Goal: Task Accomplishment & Management: Manage account settings

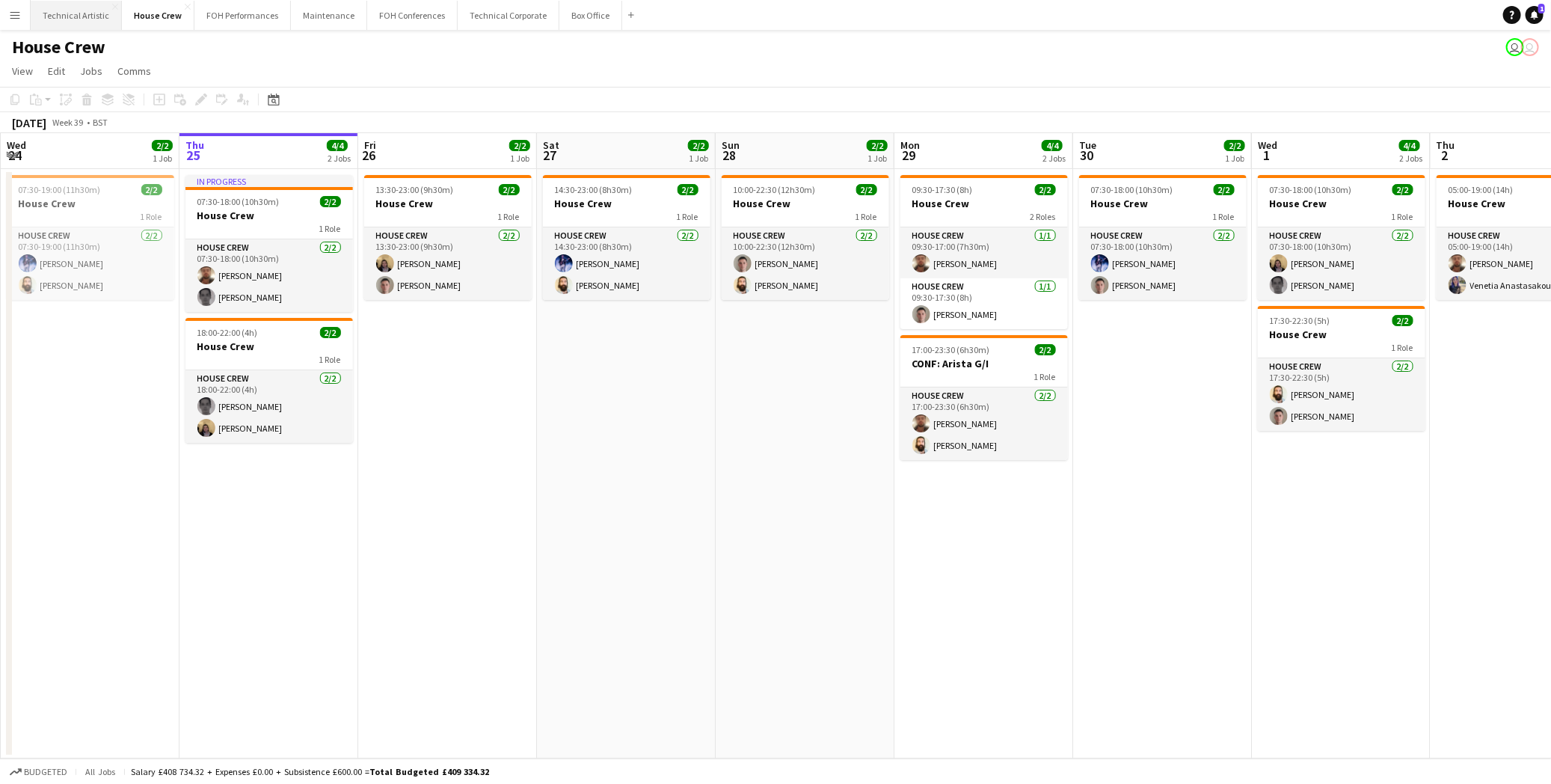
click at [76, 12] on button "Technical Artistic Close" at bounding box center [76, 15] width 91 height 29
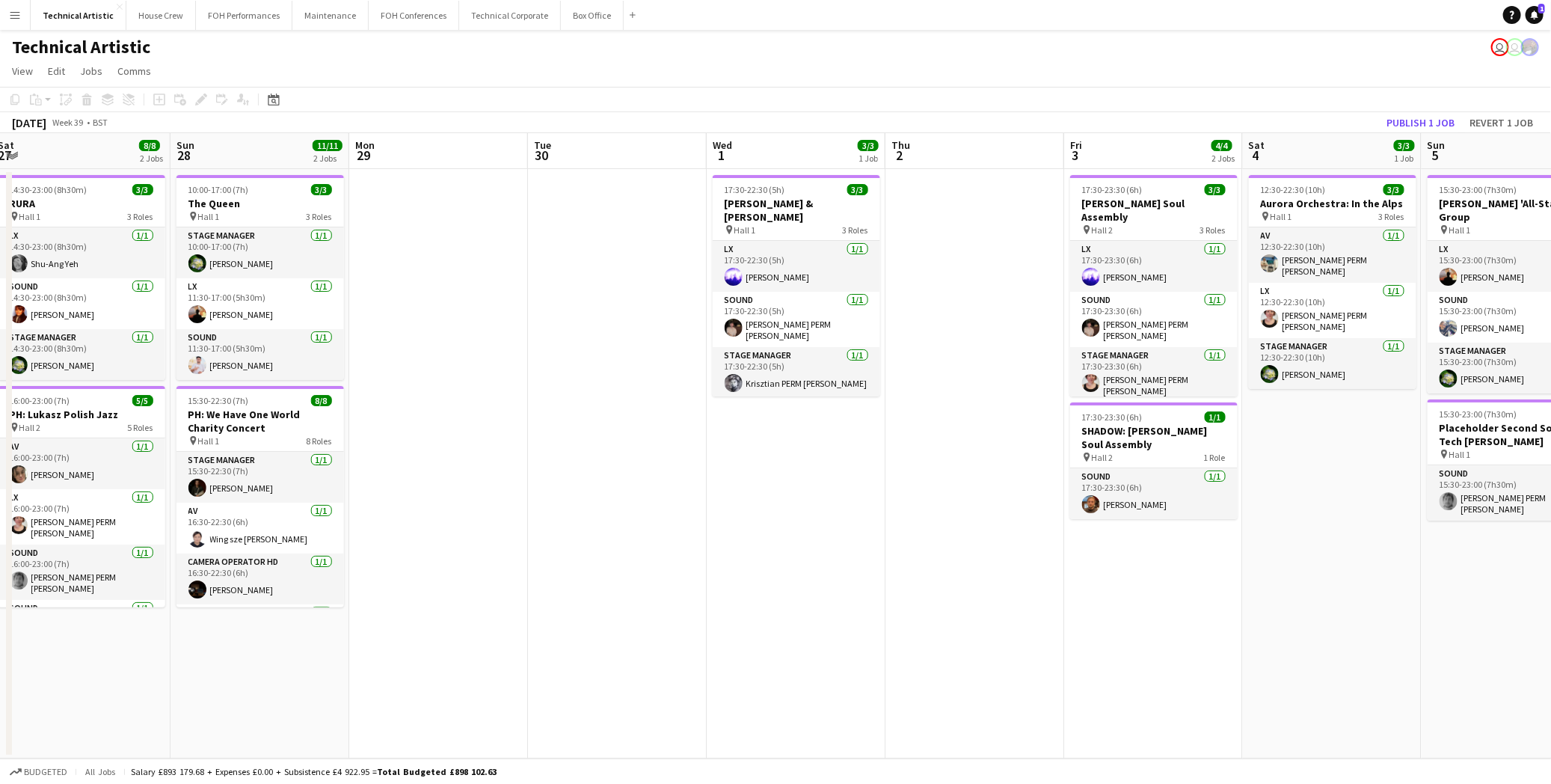
scroll to position [0, 496]
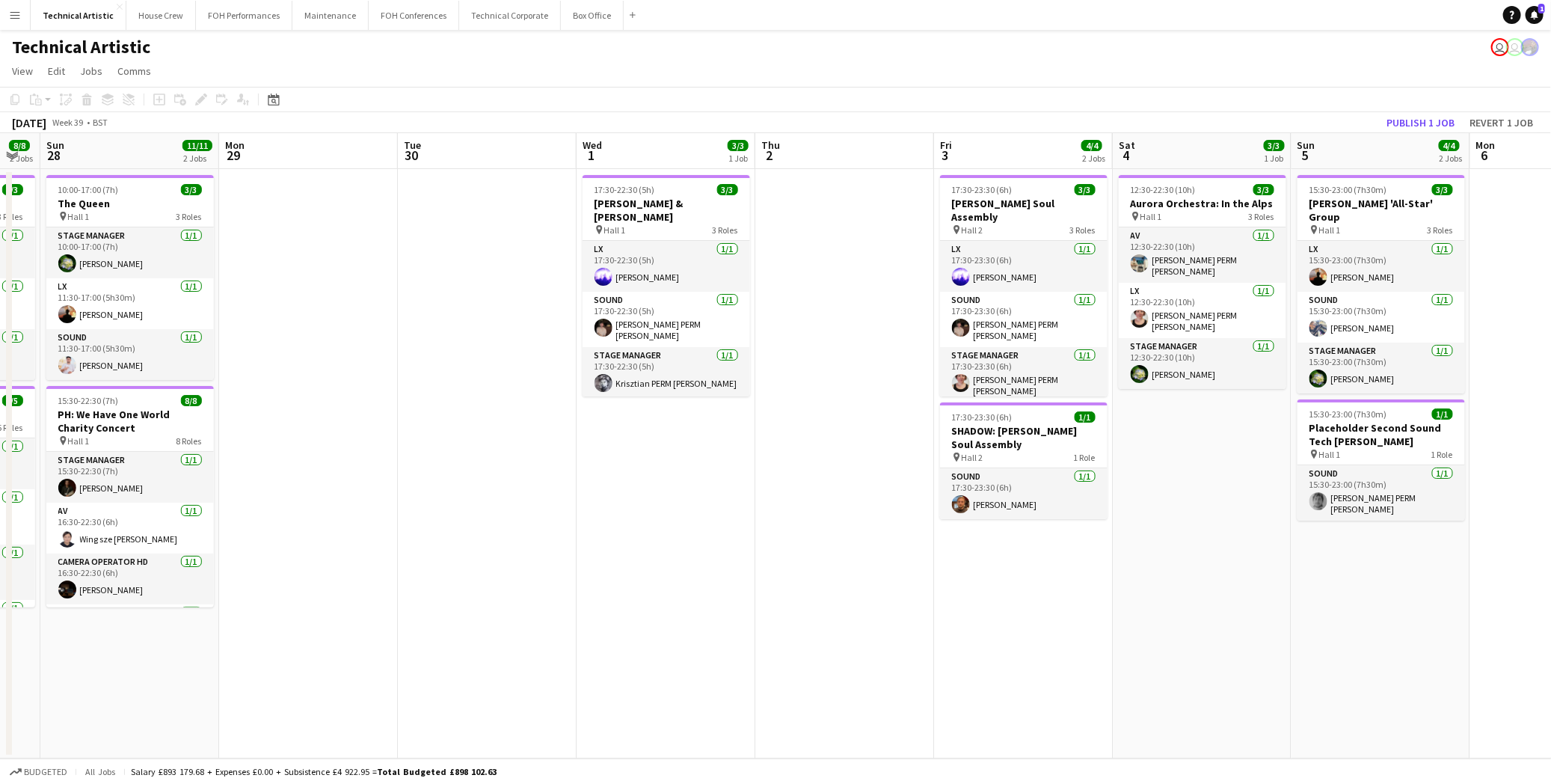
drag, startPoint x: 1251, startPoint y: 495, endPoint x: 576, endPoint y: 491, distance: 675.0
click at [576, 491] on app-calendar-viewport "Thu 25 10/10 2 Jobs Fri 26 6/7 3 Jobs Sat 27 8/8 2 Jobs Sun 28 11/11 2 Jobs Mon…" at bounding box center [776, 445] width 1551 height 625
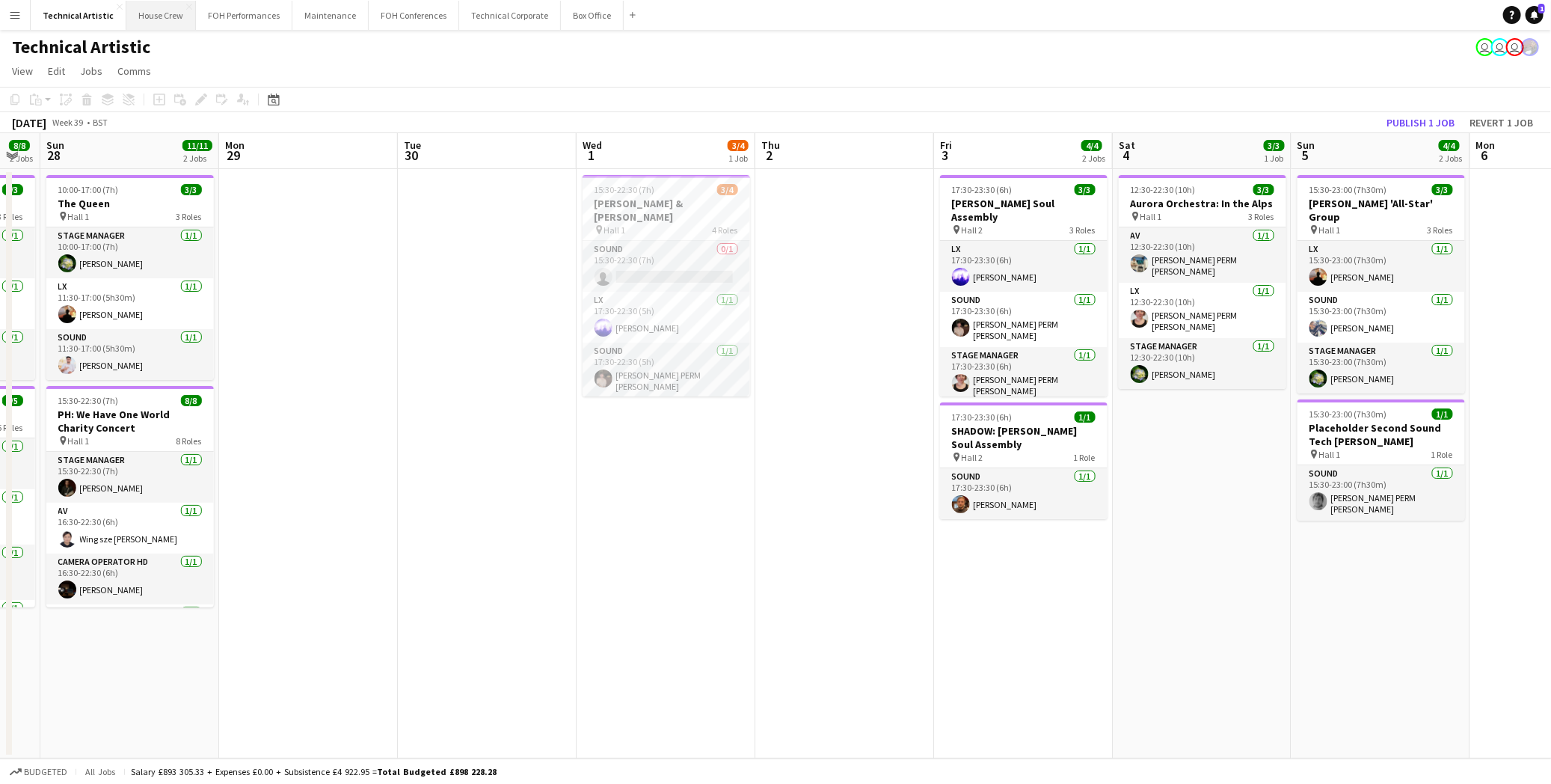
click at [146, 22] on button "House Crew Close" at bounding box center [161, 15] width 70 height 29
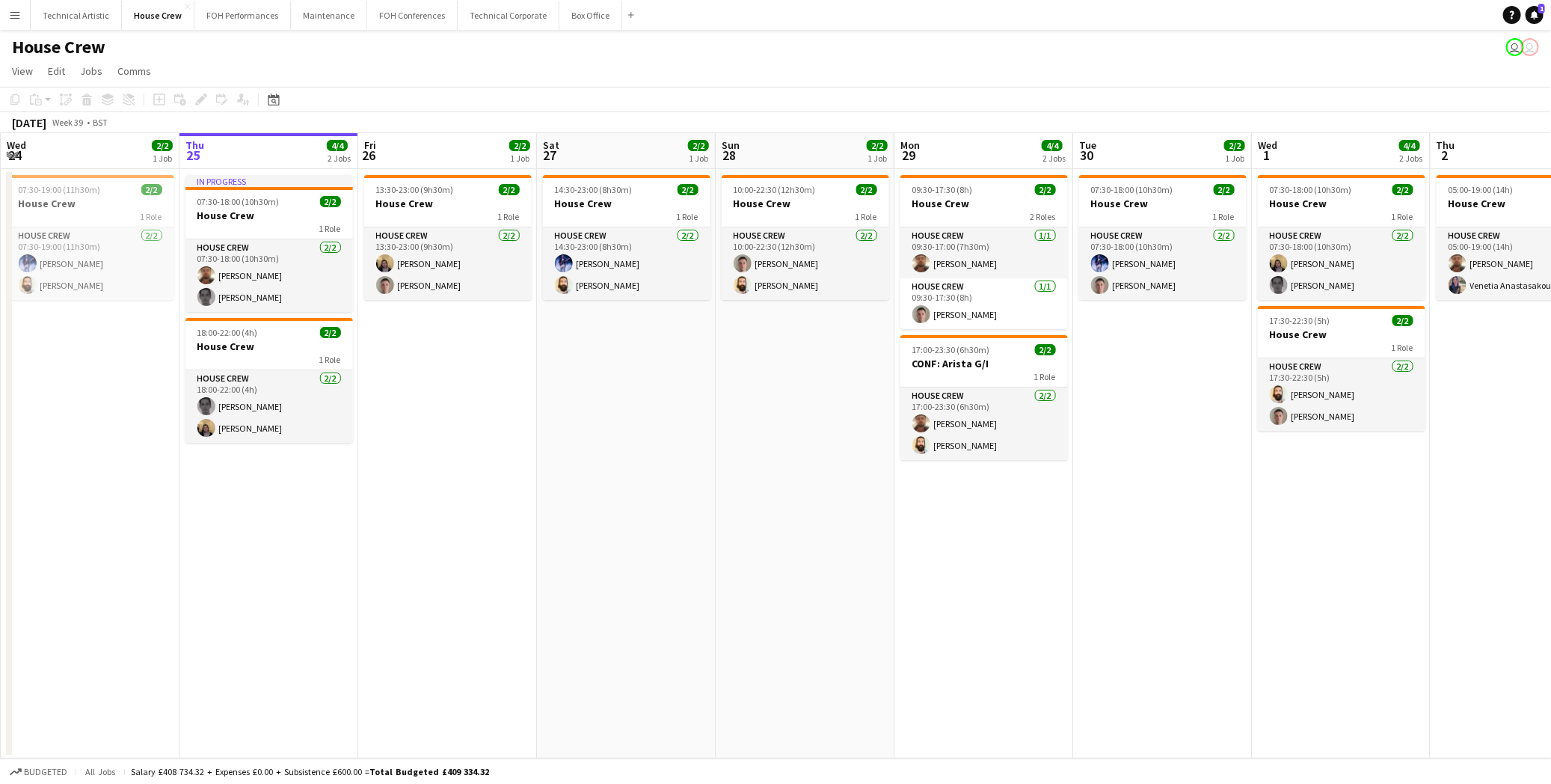
scroll to position [0, 375]
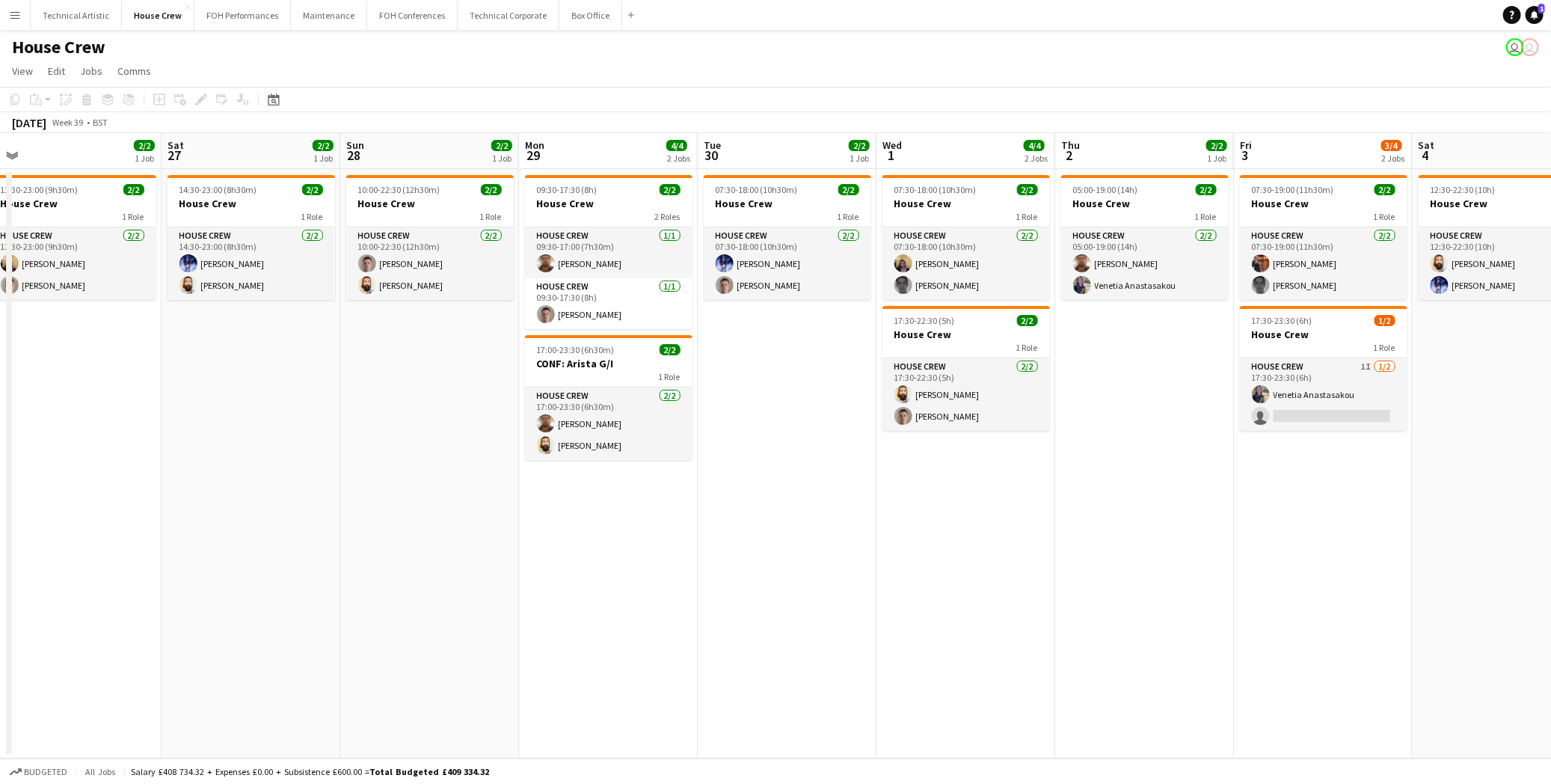
drag, startPoint x: 1351, startPoint y: 579, endPoint x: 976, endPoint y: 583, distance: 375.0
click at [976, 583] on app-calendar-viewport "Wed 24 2/2 1 Job Thu 25 4/4 2 Jobs Fri 26 2/2 1 Job Sat 27 2/2 1 Job Sun 28 2/2…" at bounding box center [776, 445] width 1551 height 625
click at [93, 24] on button "Technical Artistic Close" at bounding box center [76, 15] width 91 height 29
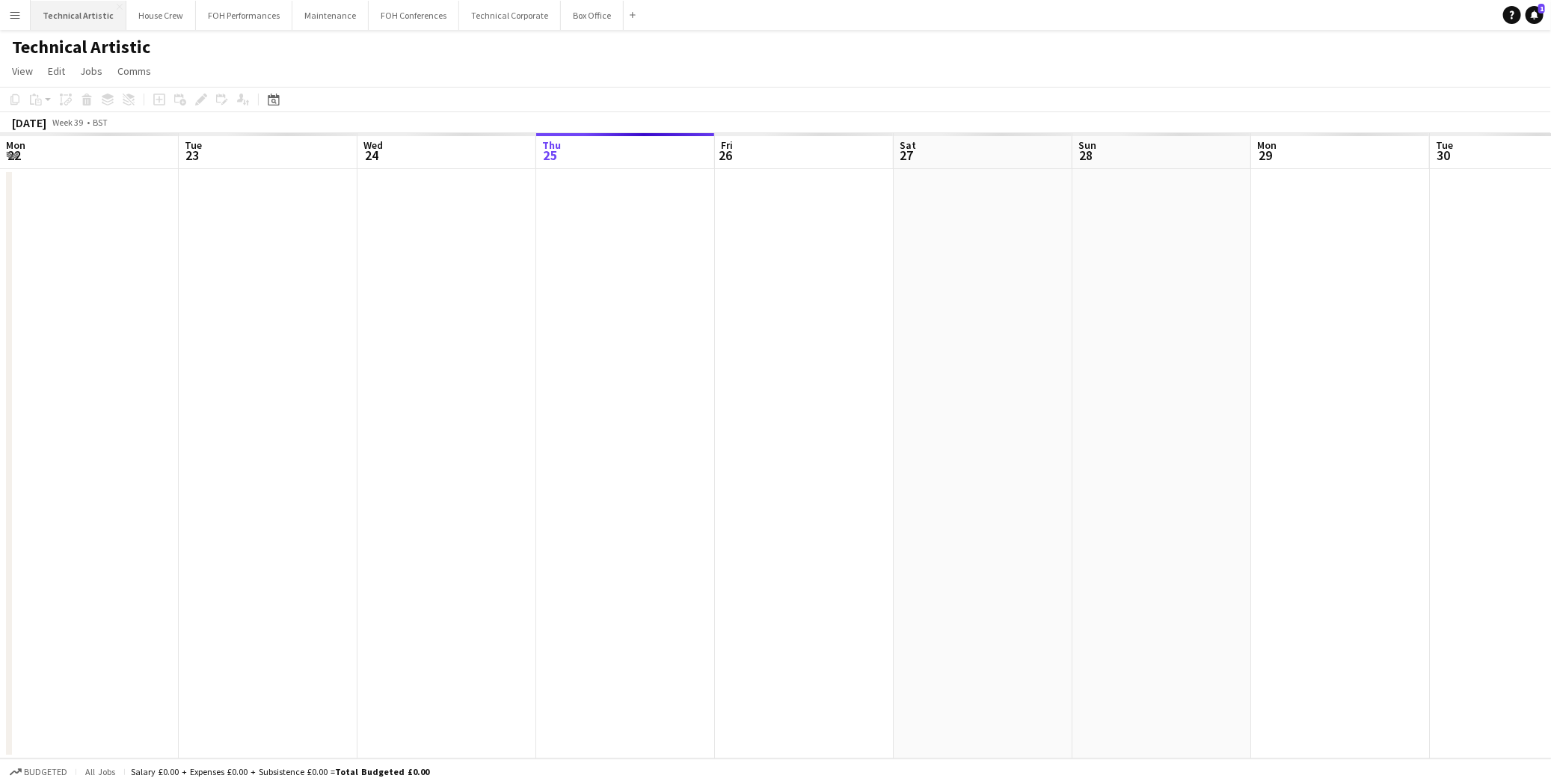
scroll to position [0, 357]
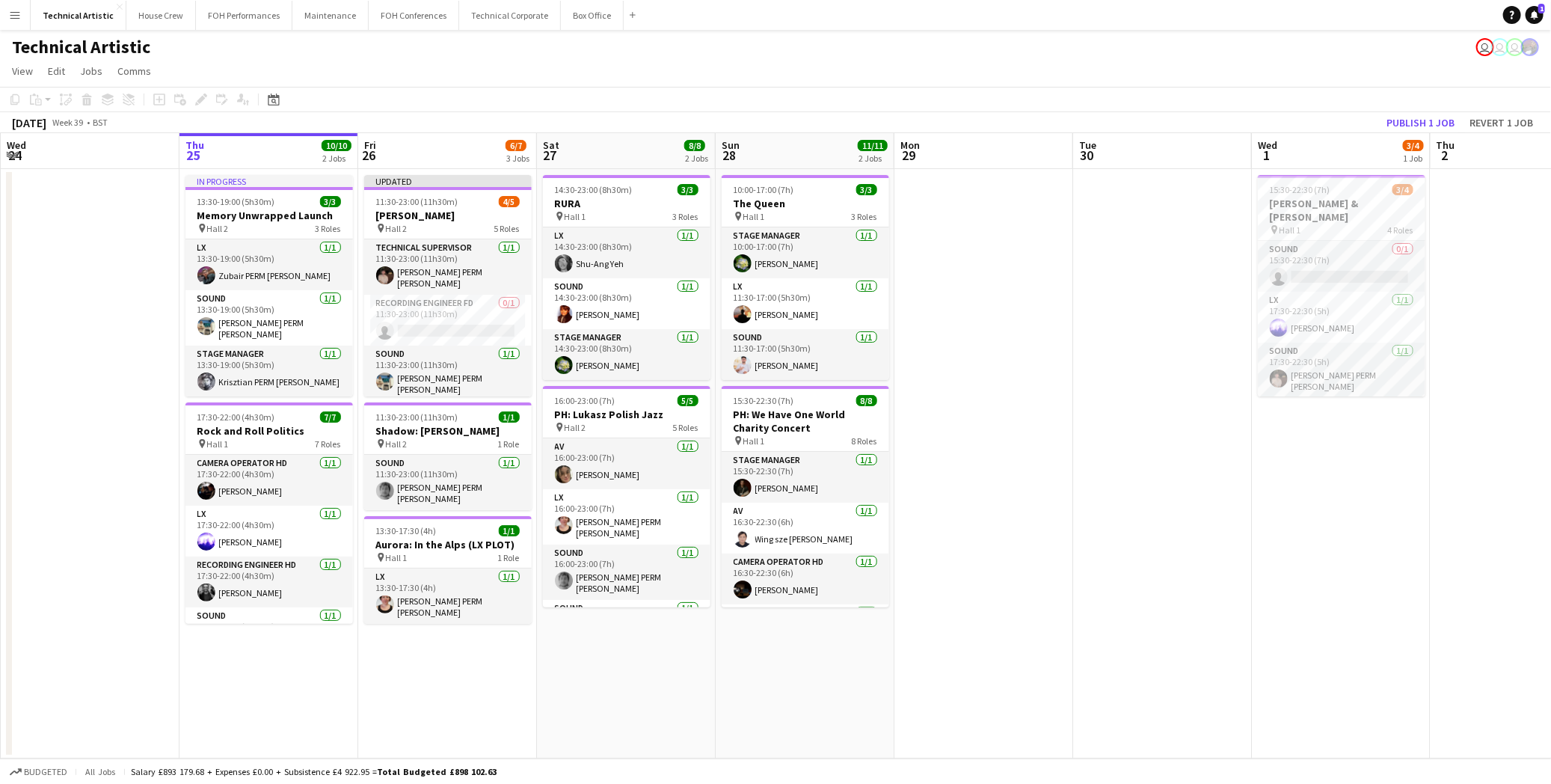
click at [539, 67] on app-page-menu "View Day view expanded Day view collapsed Month view Date picker Jump to today …" at bounding box center [776, 73] width 1551 height 29
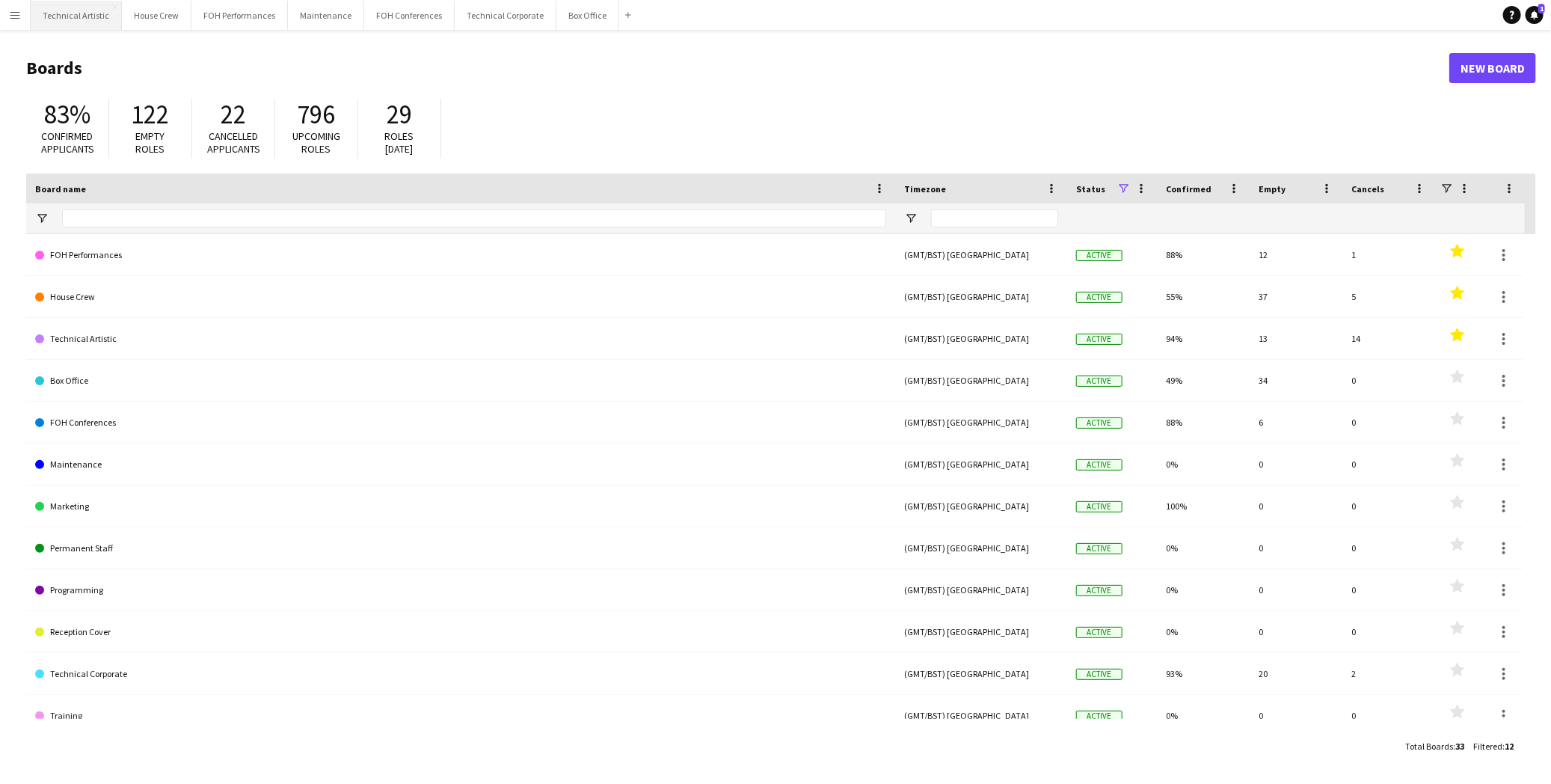
click at [97, 19] on button "Technical Artistic Close" at bounding box center [76, 15] width 91 height 29
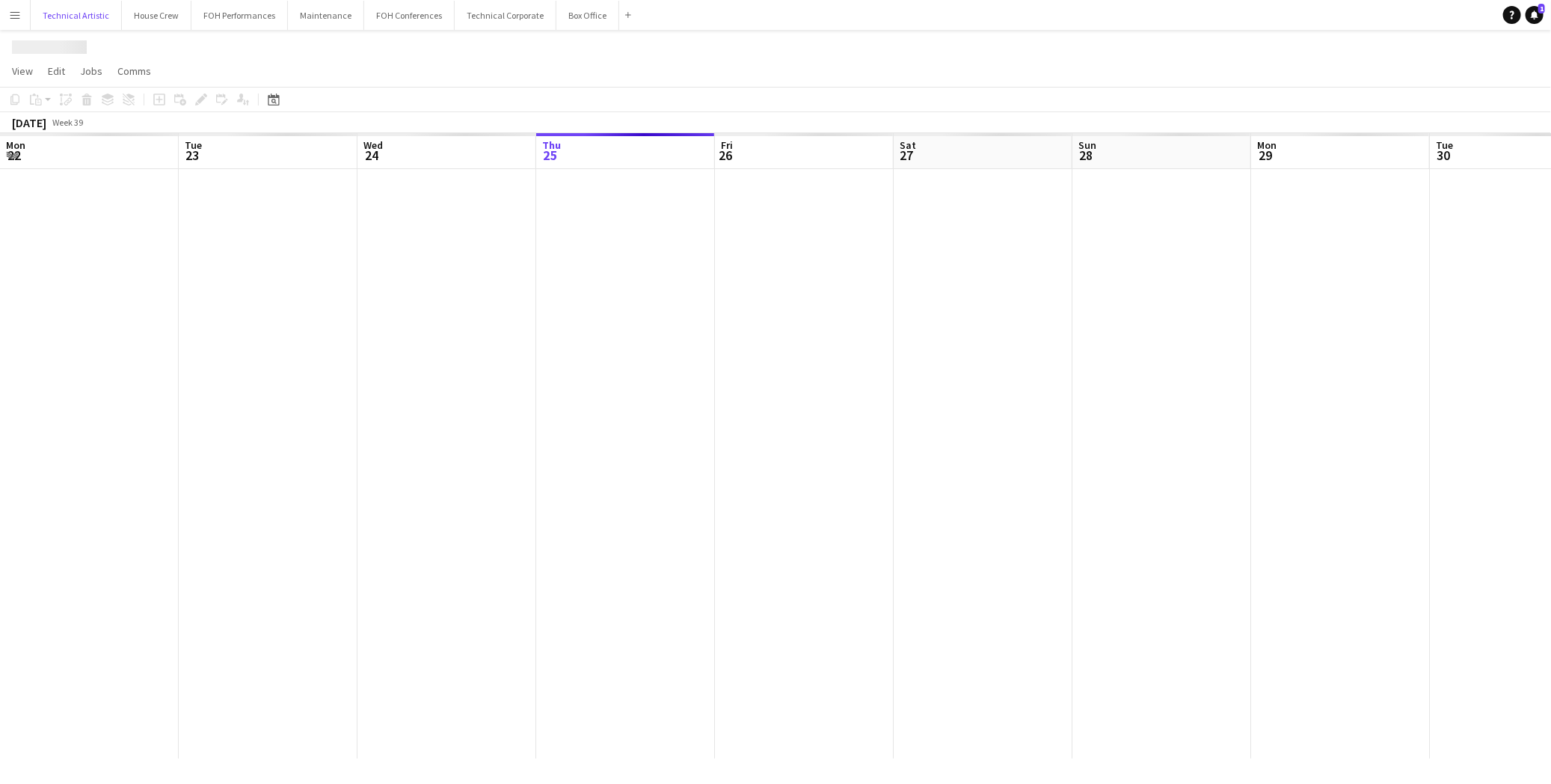
scroll to position [0, 357]
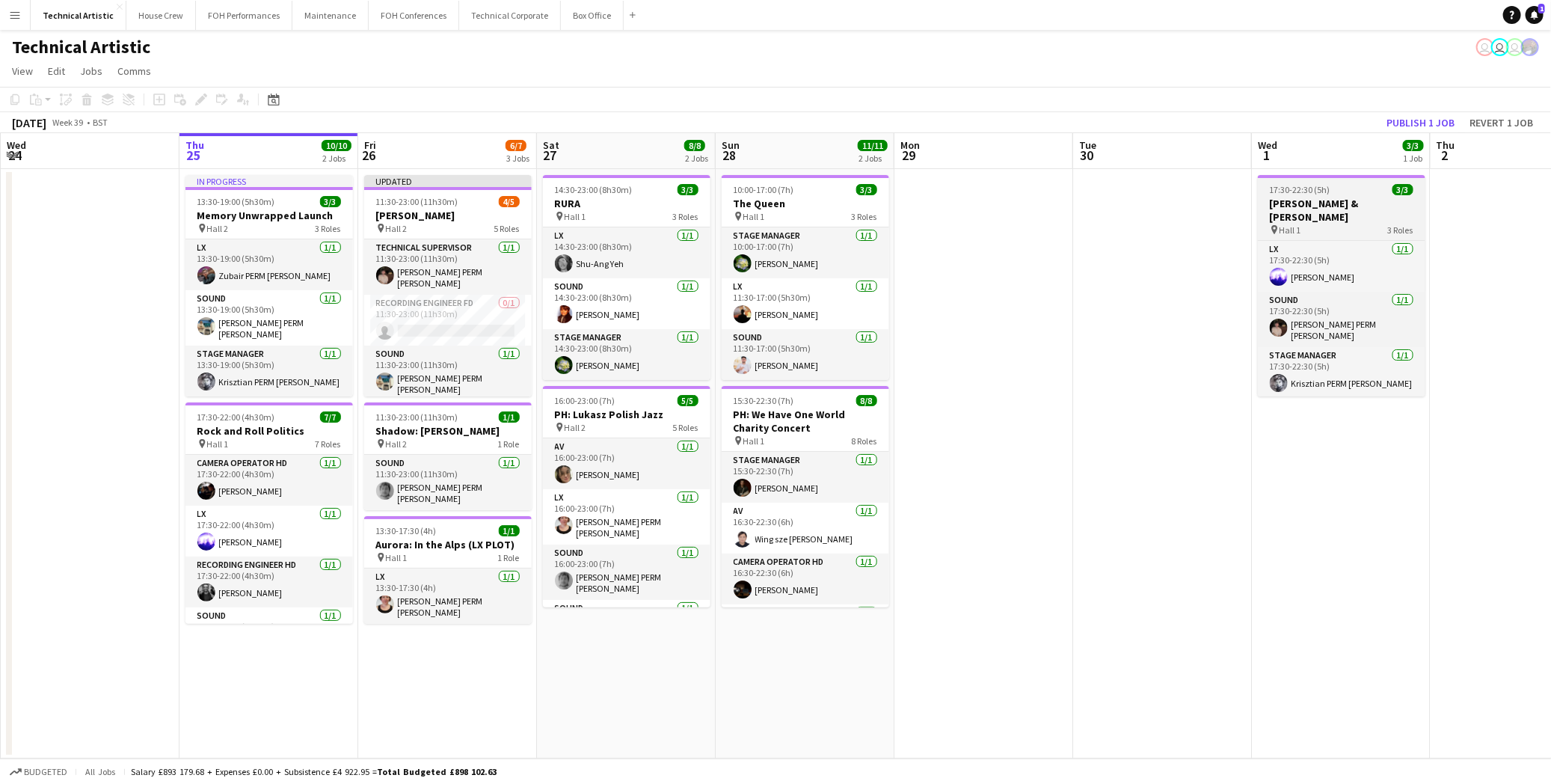
click at [1325, 175] on div at bounding box center [1342, 177] width 168 height 3
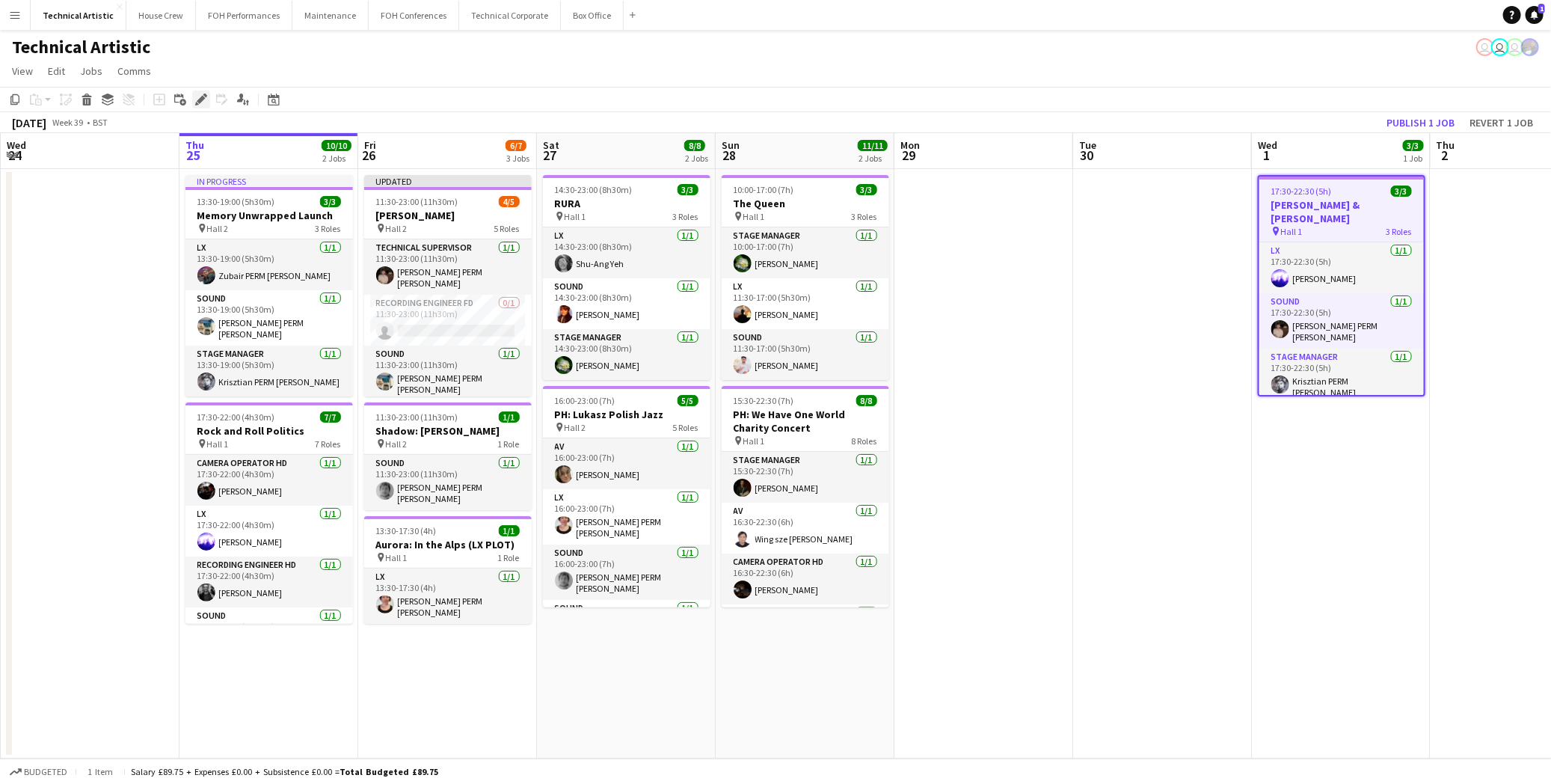
click at [199, 102] on icon at bounding box center [201, 100] width 8 height 8
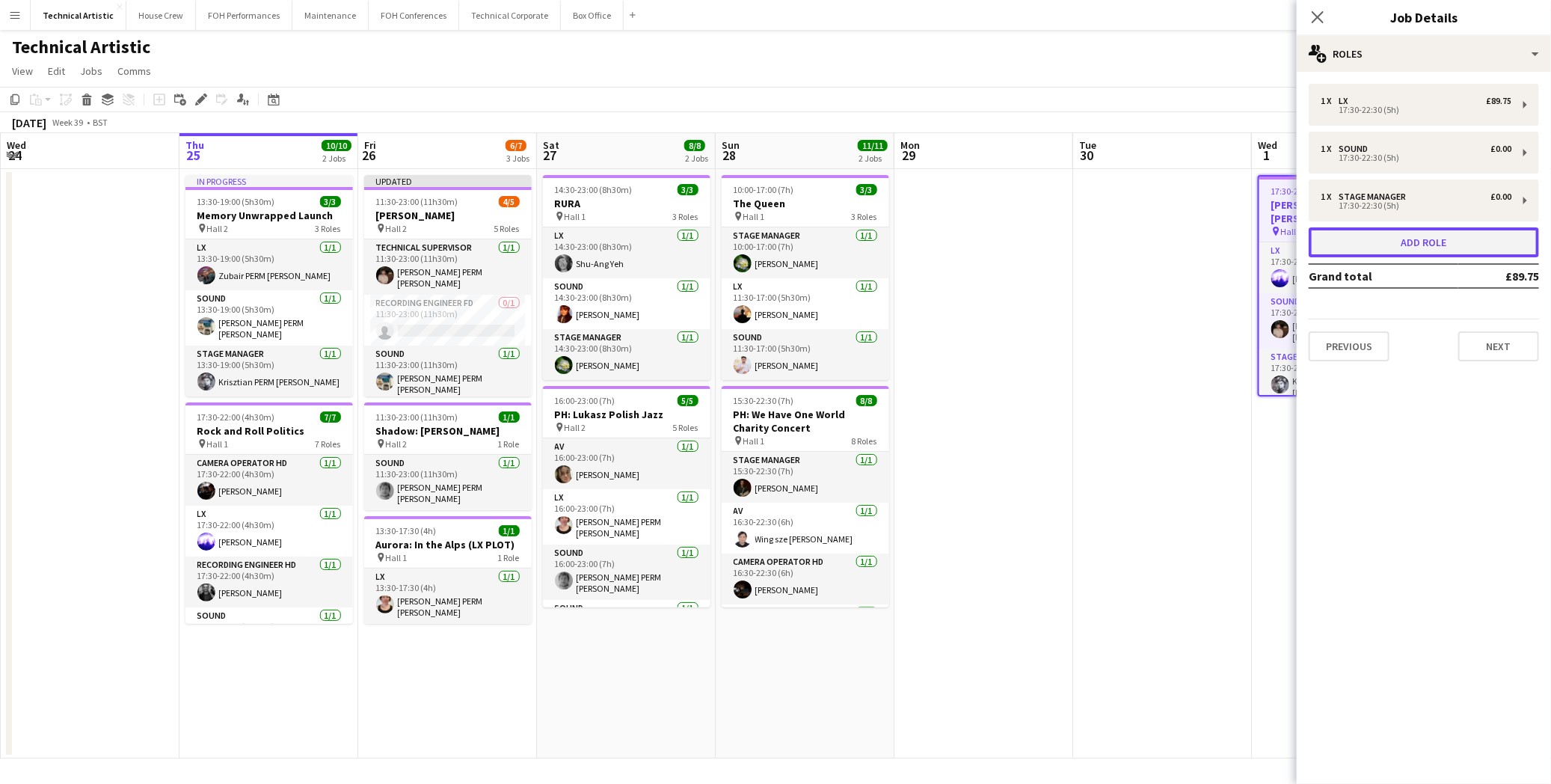
click at [1478, 243] on button "Add role" at bounding box center [1424, 242] width 230 height 30
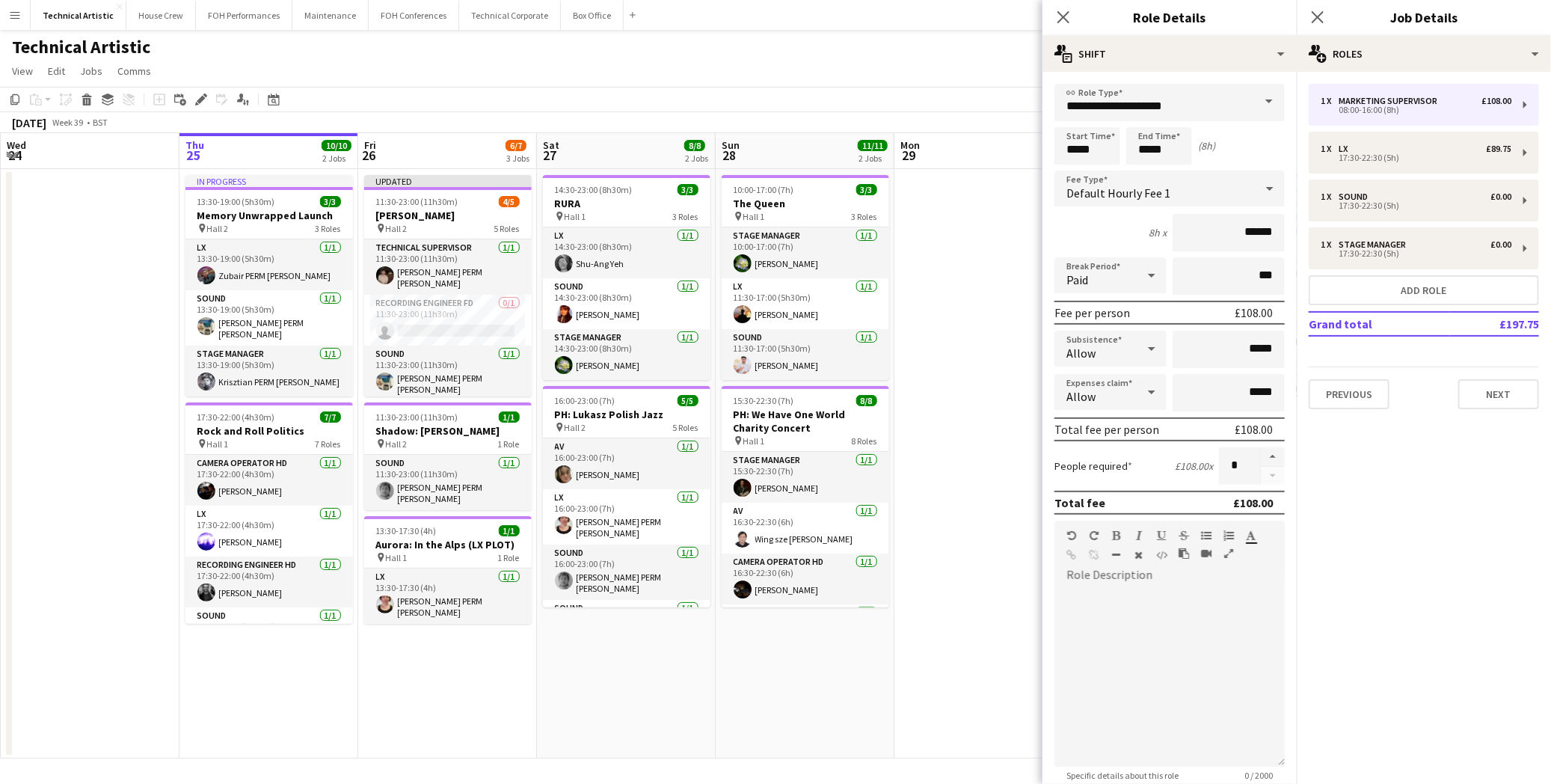
click at [1257, 108] on span at bounding box center [1269, 101] width 32 height 36
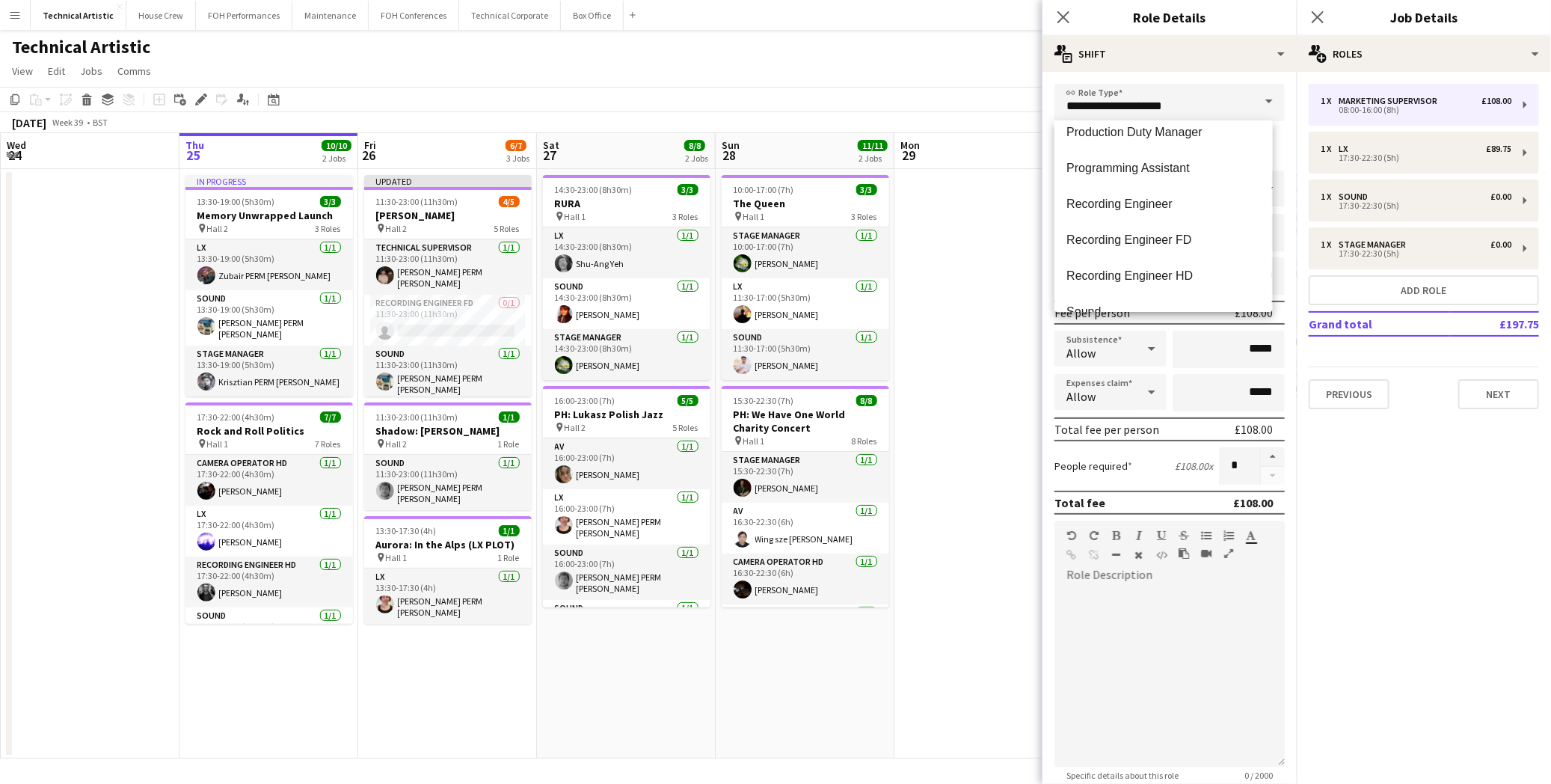
scroll to position [1579, 0]
click at [1090, 159] on mat-option "Sound" at bounding box center [1163, 145] width 218 height 36
type input "*****"
type input "******"
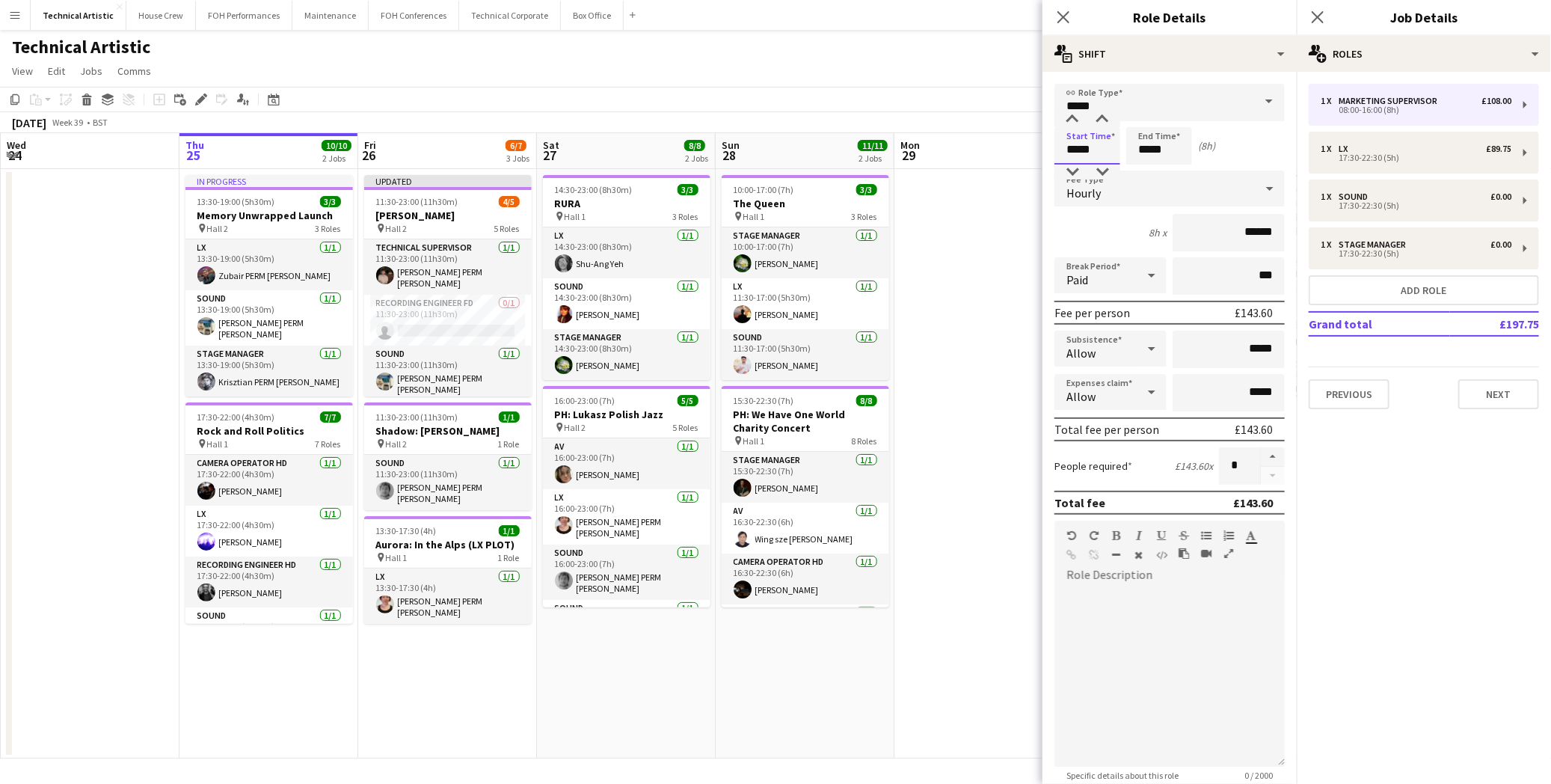
drag, startPoint x: 1095, startPoint y: 157, endPoint x: 1042, endPoint y: 154, distance: 53.1
click at [1042, 154] on body "Menu Boards Boards Boards All jobs Status Workforce Workforce My Workforce Recr…" at bounding box center [776, 392] width 1551 height 784
type input "*****"
click at [1156, 157] on input "*****" at bounding box center [1159, 146] width 66 height 37
drag, startPoint x: 1165, startPoint y: 151, endPoint x: 1071, endPoint y: 159, distance: 94.3
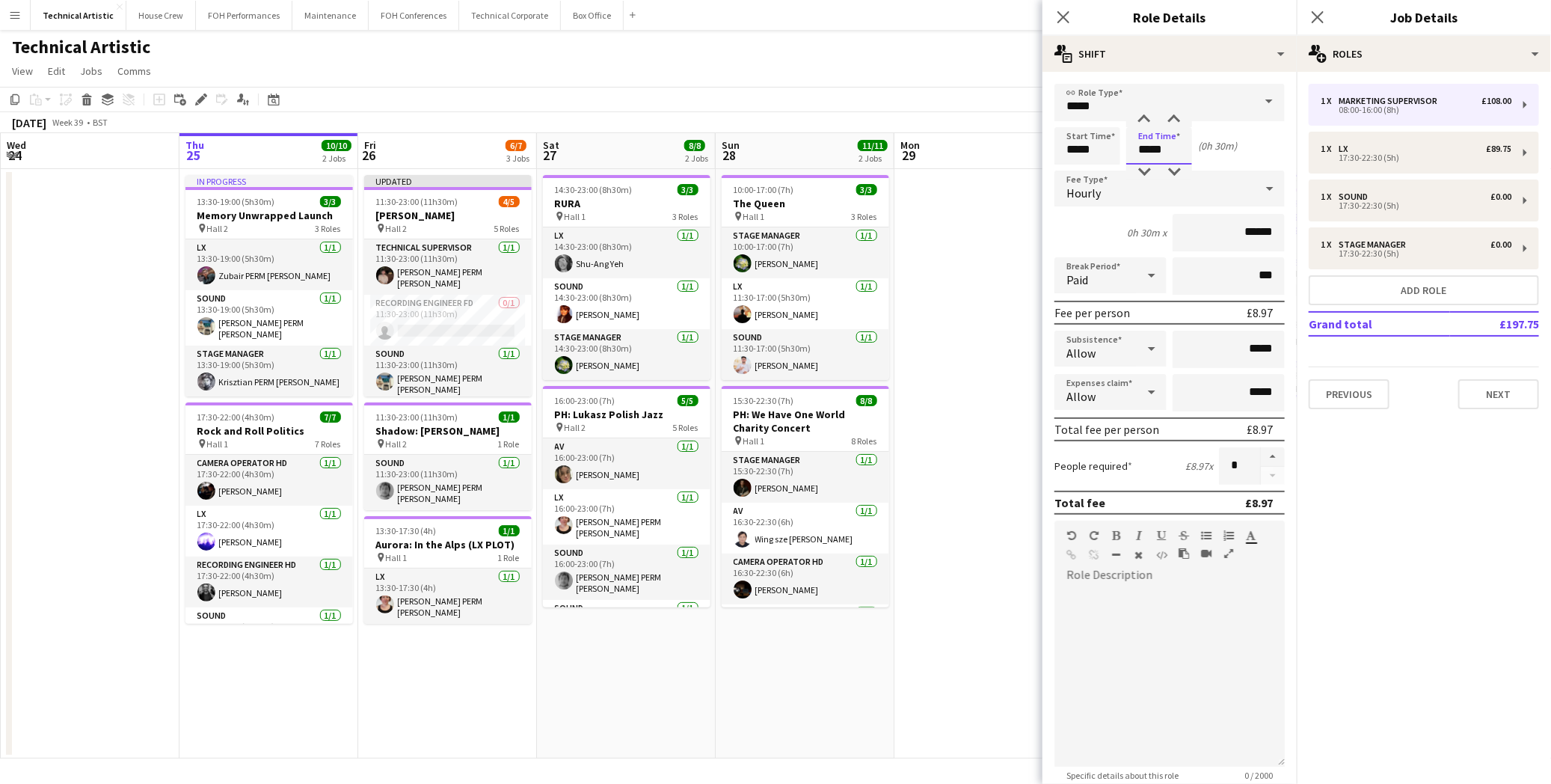
click at [1071, 159] on div "Start Time ***** End Time ***** (0h 30m)" at bounding box center [1169, 146] width 230 height 37
type input "*****"
click at [1067, 12] on icon "Close pop-in" at bounding box center [1063, 17] width 14 height 14
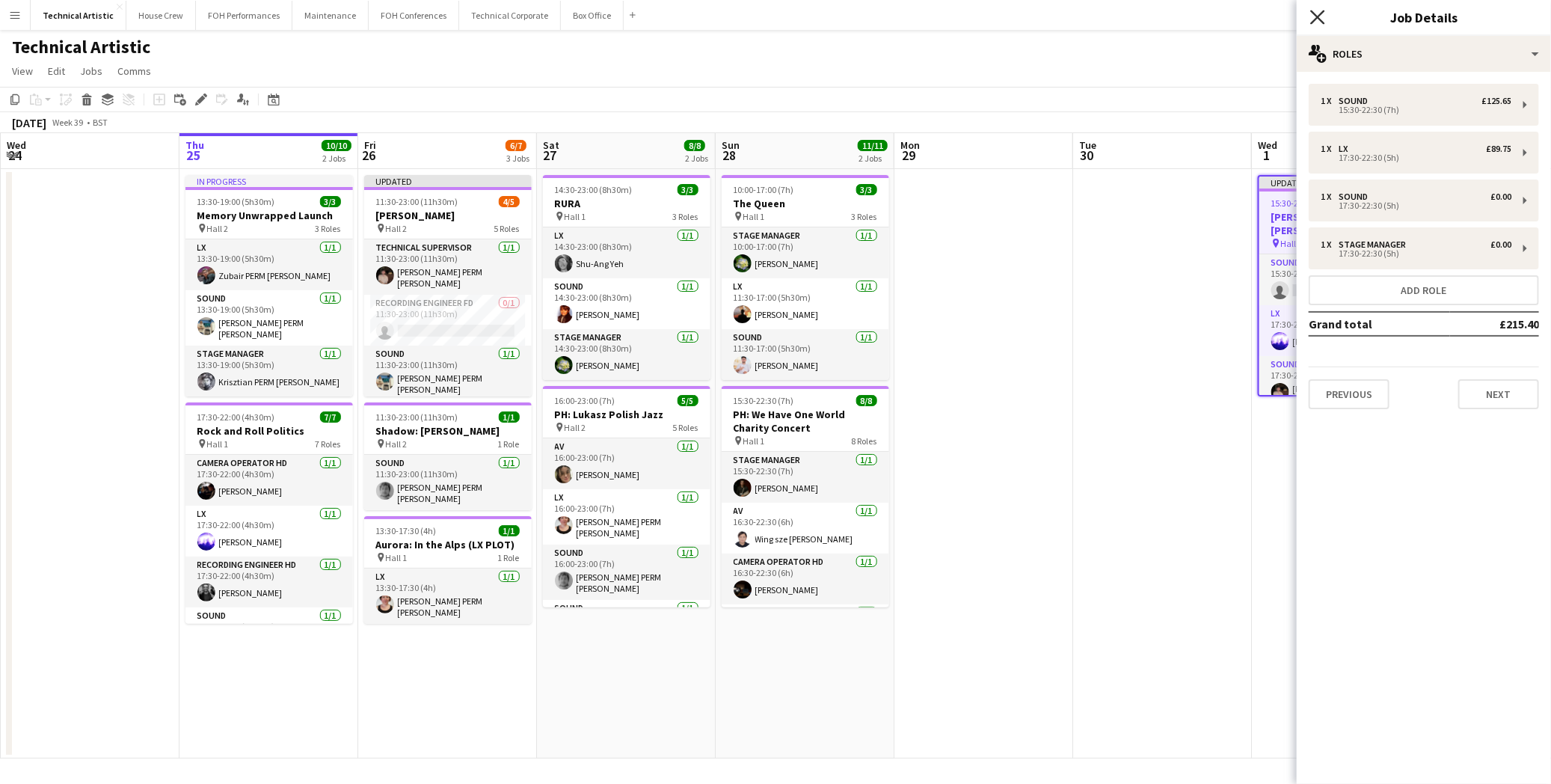
click at [1318, 20] on icon "Close pop-in" at bounding box center [1317, 17] width 14 height 14
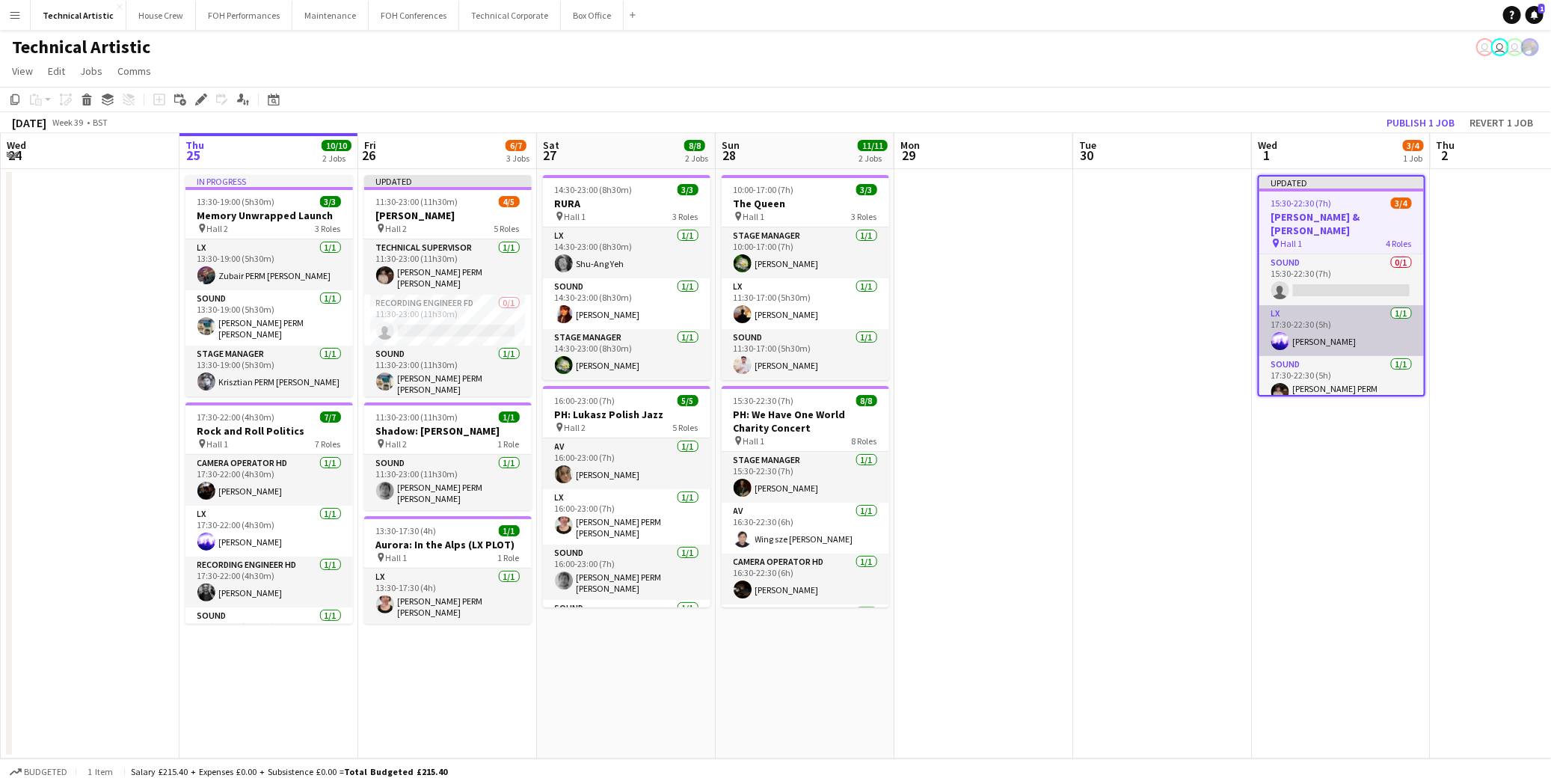
scroll to position [48, 0]
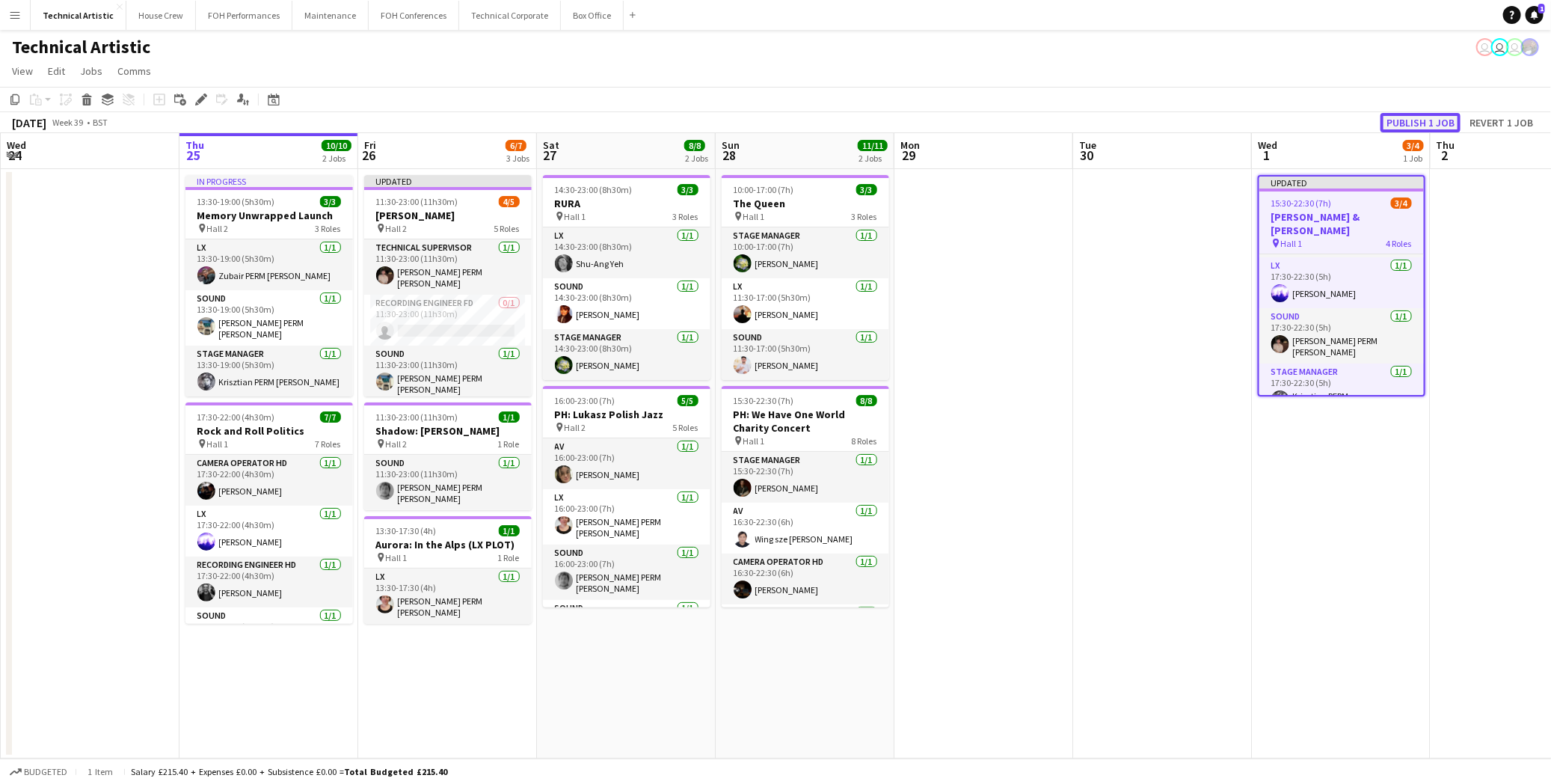
click at [1400, 122] on button "Publish 1 job" at bounding box center [1420, 122] width 80 height 19
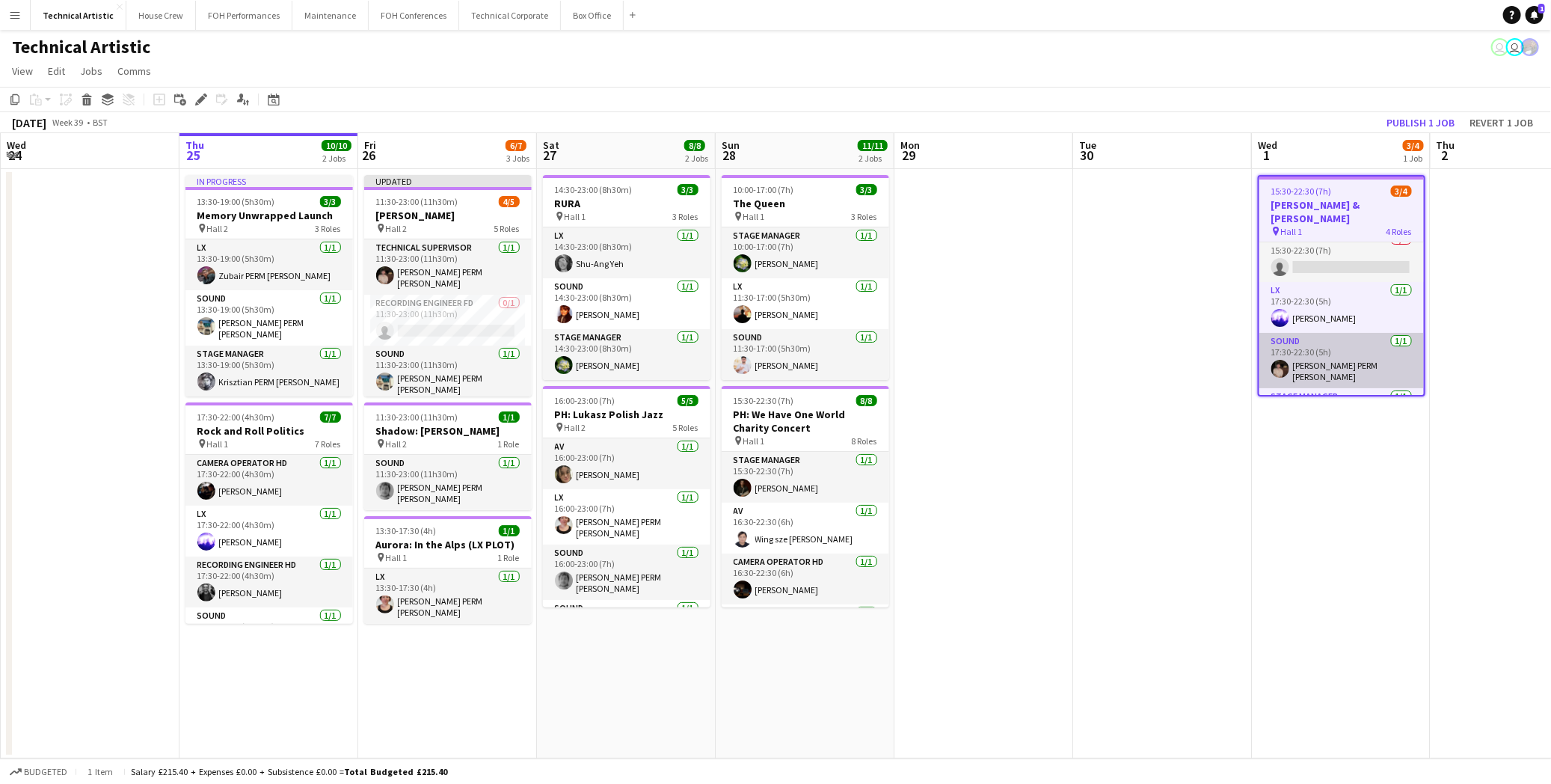
scroll to position [0, 0]
